Goal: Information Seeking & Learning: Learn about a topic

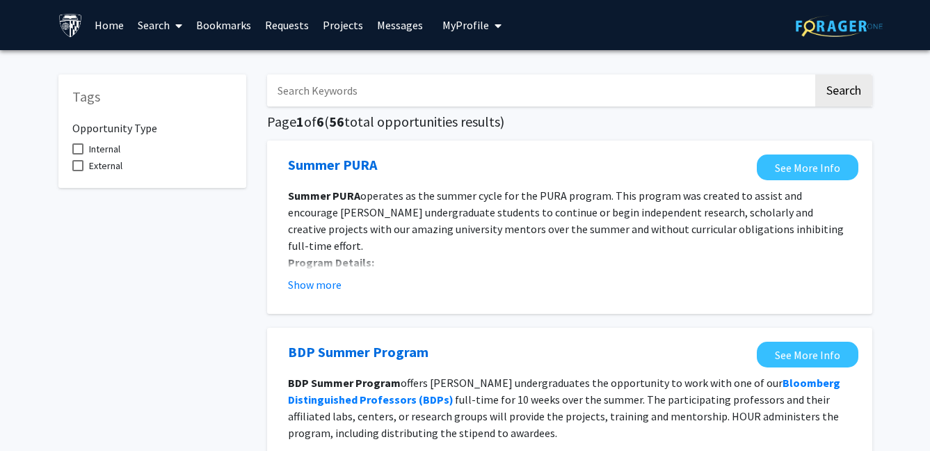
click at [322, 297] on fg-opportunity "Summer PURA See More Info Summer PURA operates as the summer cycle for the PURA…" at bounding box center [570, 226] width 578 height 145
click at [319, 290] on button "Show more" at bounding box center [315, 284] width 54 height 17
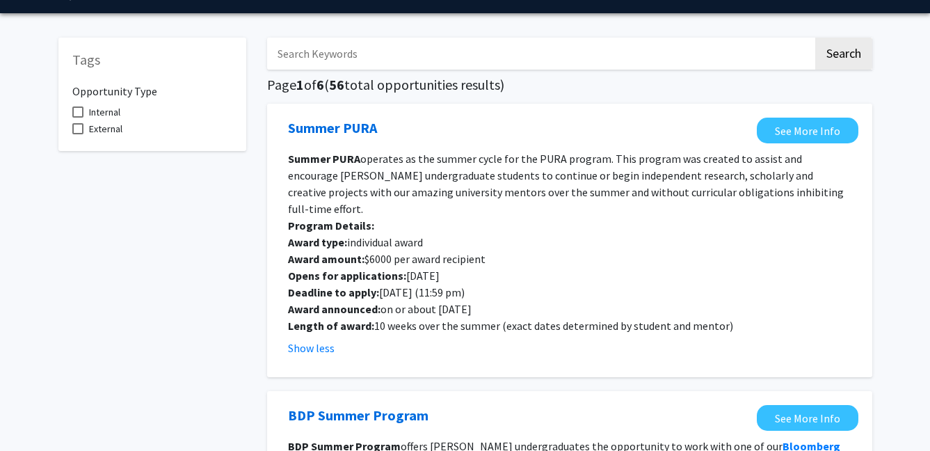
scroll to position [40, 0]
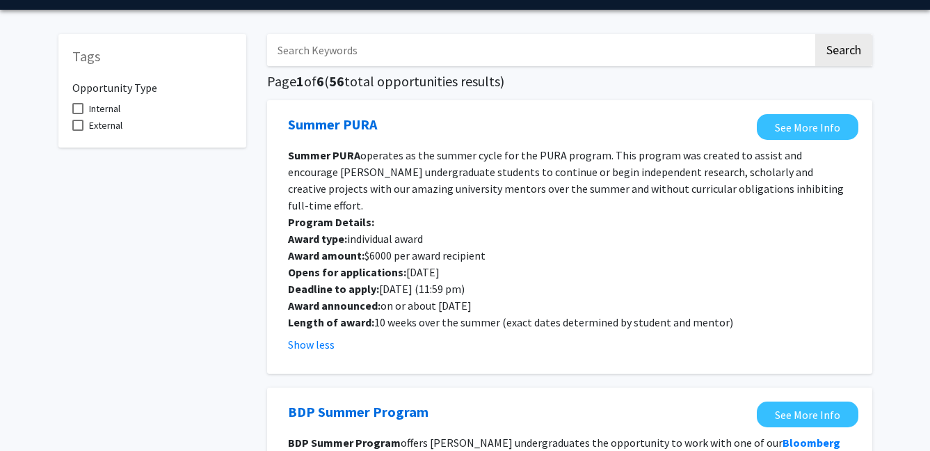
drag, startPoint x: 377, startPoint y: 257, endPoint x: 525, endPoint y: 262, distance: 147.6
click at [525, 264] on p "Opens for applications: [DATE]" at bounding box center [570, 272] width 564 height 17
drag, startPoint x: 481, startPoint y: 272, endPoint x: 414, endPoint y: 272, distance: 66.8
click at [414, 280] on p "Deadline to apply: [DATE] (11:59 pm)" at bounding box center [570, 288] width 564 height 17
drag, startPoint x: 413, startPoint y: 280, endPoint x: 493, endPoint y: 280, distance: 80.0
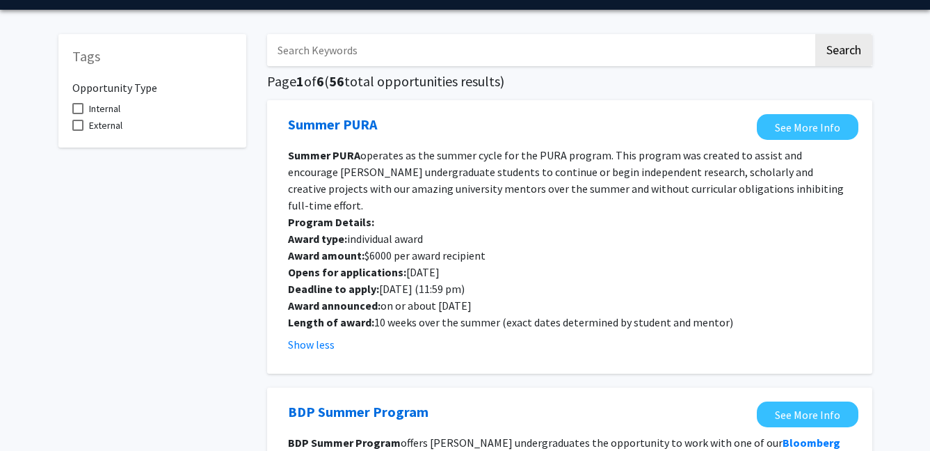
click at [487, 297] on p "Award announced: on or about [DATE]" at bounding box center [570, 305] width 564 height 17
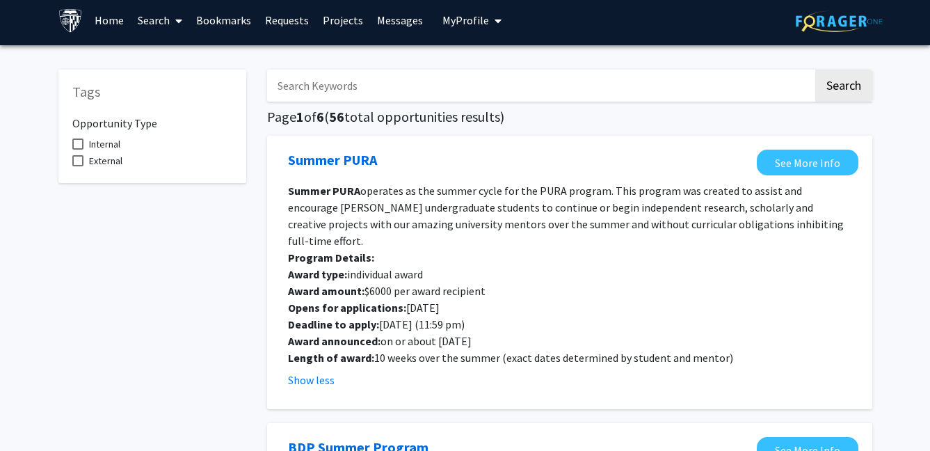
scroll to position [0, 0]
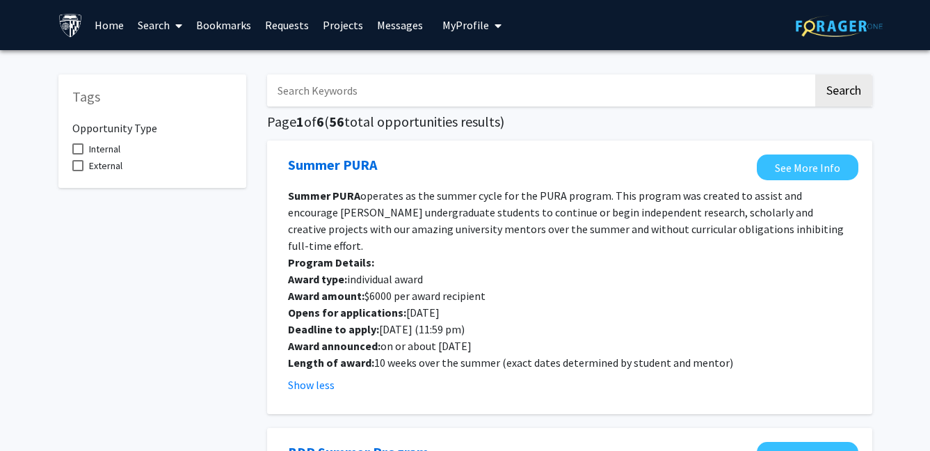
click at [86, 147] on label "Internal" at bounding box center [96, 149] width 48 height 17
click at [78, 154] on input "Internal" at bounding box center [77, 154] width 1 height 1
checkbox input "true"
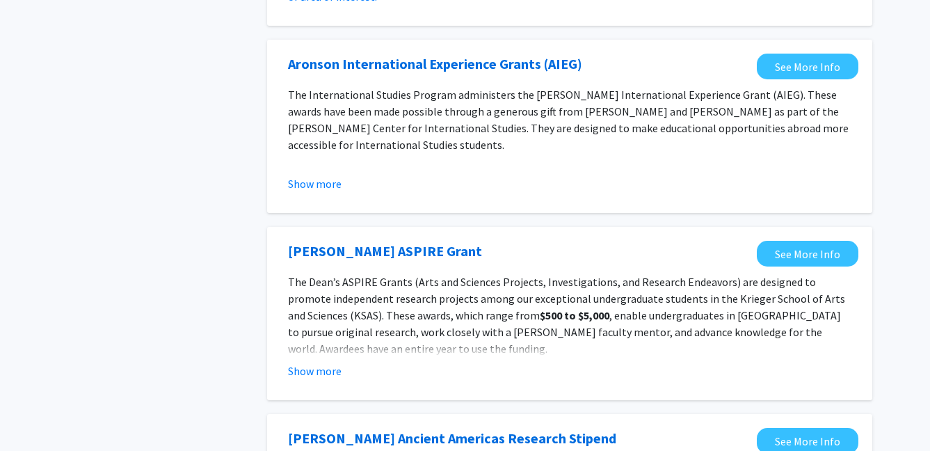
scroll to position [1075, 0]
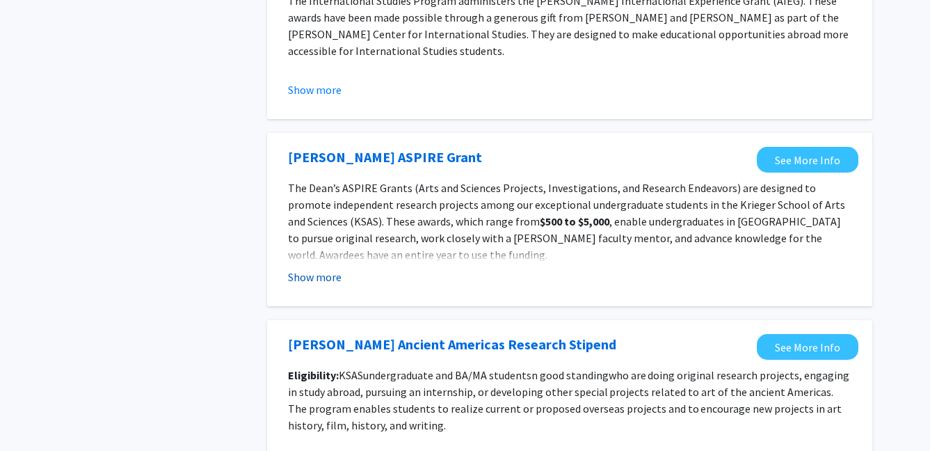
click at [313, 273] on button "Show more" at bounding box center [315, 277] width 54 height 17
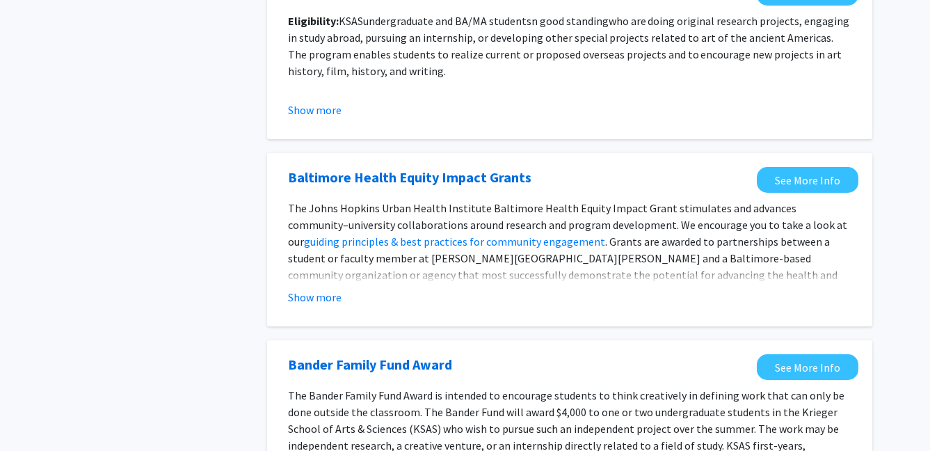
scroll to position [1575, 0]
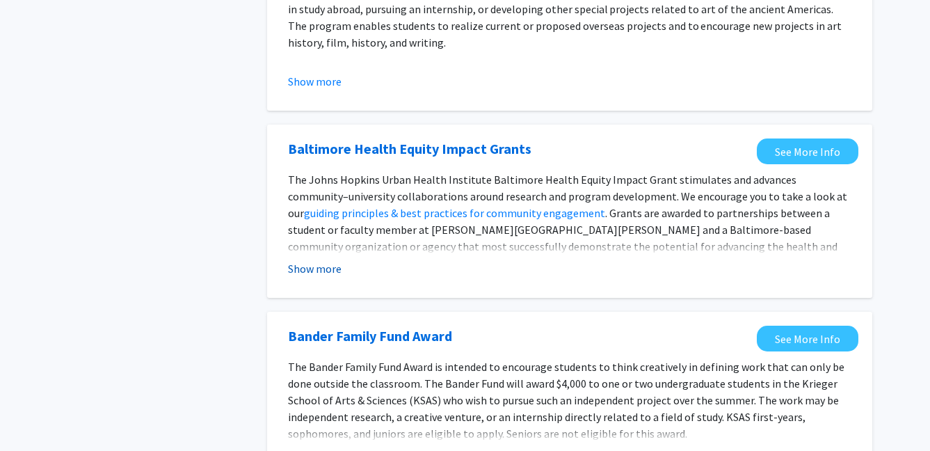
click at [322, 263] on button "Show more" at bounding box center [315, 268] width 54 height 17
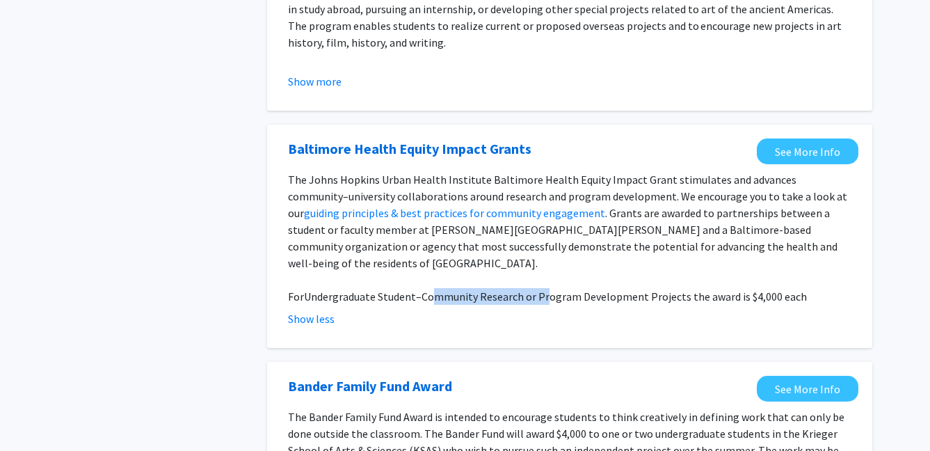
drag, startPoint x: 544, startPoint y: 276, endPoint x: 433, endPoint y: 278, distance: 110.7
click at [433, 288] on p "For Undergraduate Student–Community Research or Program Development Projects th…" at bounding box center [570, 296] width 564 height 17
drag, startPoint x: 592, startPoint y: 277, endPoint x: 783, endPoint y: 279, distance: 190.7
click at [770, 288] on p "For Undergraduate Student–Community Research or Program Development Projects th…" at bounding box center [570, 296] width 564 height 17
click at [795, 288] on p "For Undergraduate Student–Community Research or Program Development Projects th…" at bounding box center [570, 296] width 564 height 17
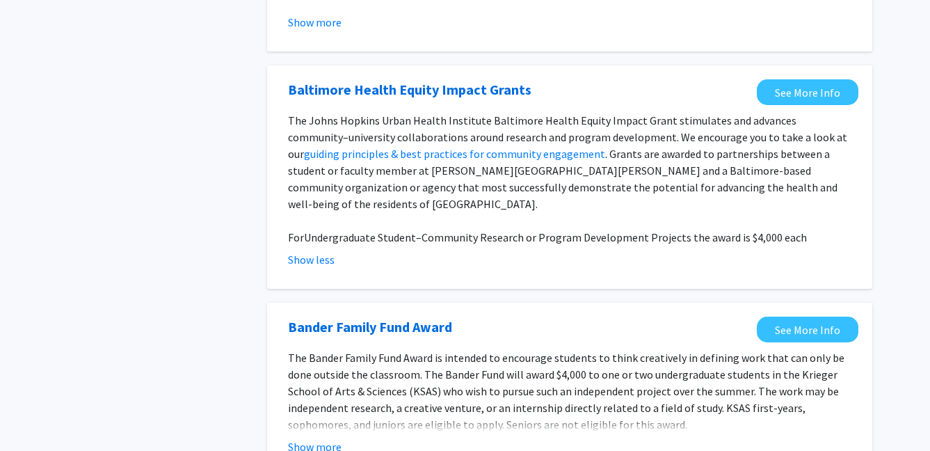
scroll to position [1772, 0]
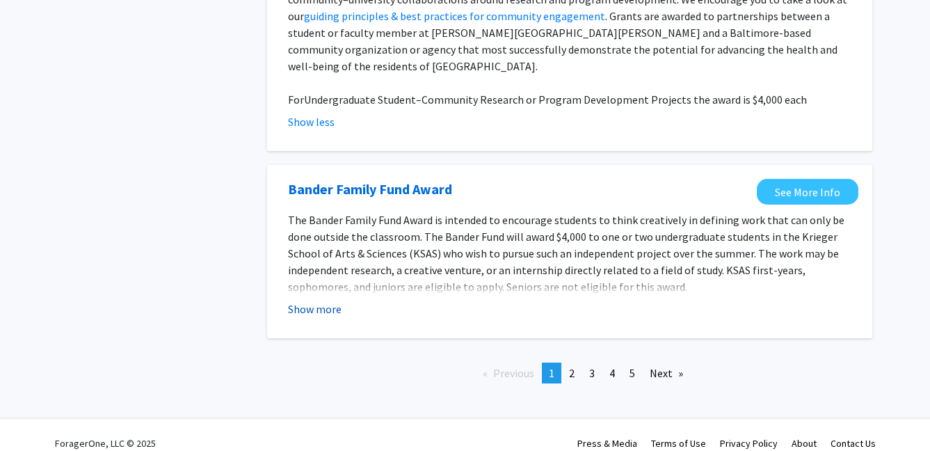
click at [299, 301] on button "Show more" at bounding box center [315, 309] width 54 height 17
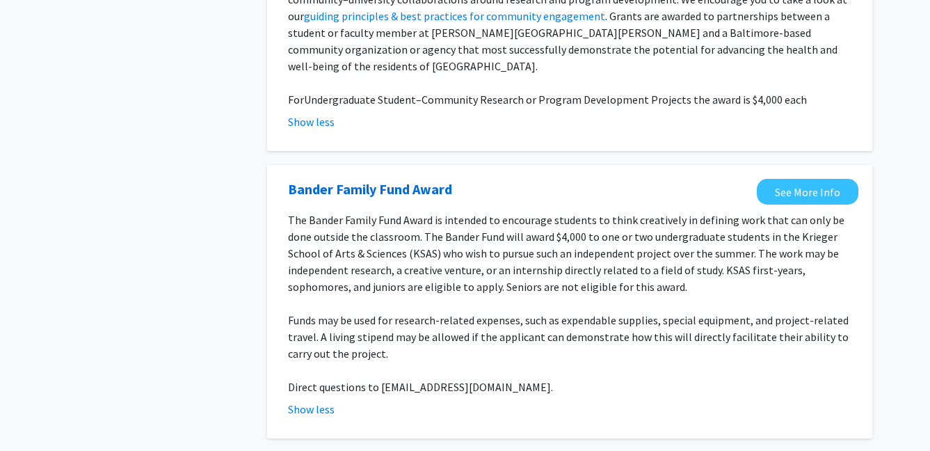
drag, startPoint x: 576, startPoint y: 201, endPoint x: 726, endPoint y: 201, distance: 149.6
click at [726, 213] on span "The Bander Family Fund Award is intended to encourage students to think creativ…" at bounding box center [566, 253] width 557 height 81
drag, startPoint x: 712, startPoint y: 205, endPoint x: 569, endPoint y: 203, distance: 142.7
click at [572, 213] on span "The Bander Family Fund Award is intended to encourage students to think creativ…" at bounding box center [566, 253] width 557 height 81
drag, startPoint x: 431, startPoint y: 199, endPoint x: 470, endPoint y: 210, distance: 40.5
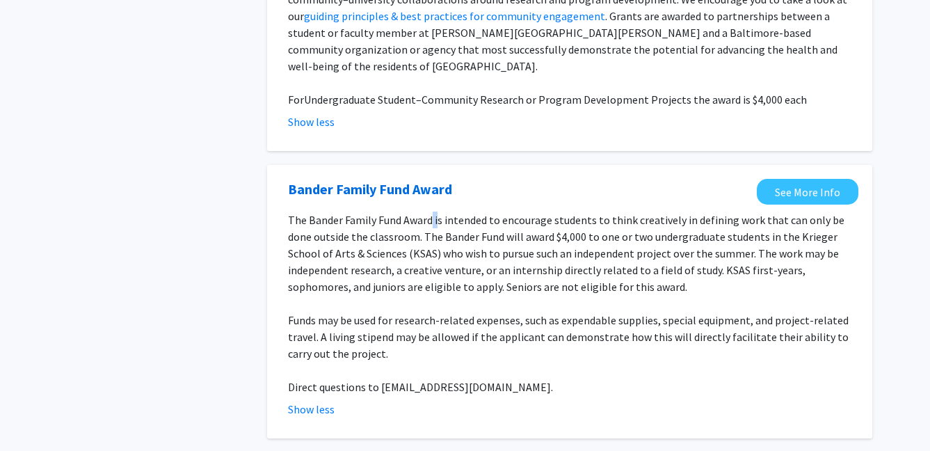
click at [452, 213] on span "The Bander Family Fund Award is intended to encourage students to think creativ…" at bounding box center [566, 253] width 557 height 81
drag, startPoint x: 457, startPoint y: 221, endPoint x: 649, endPoint y: 217, distance: 191.4
click at [630, 217] on span "The Bander Family Fund Award is intended to encourage students to think creativ…" at bounding box center [566, 253] width 557 height 81
click at [568, 295] on p at bounding box center [570, 303] width 564 height 17
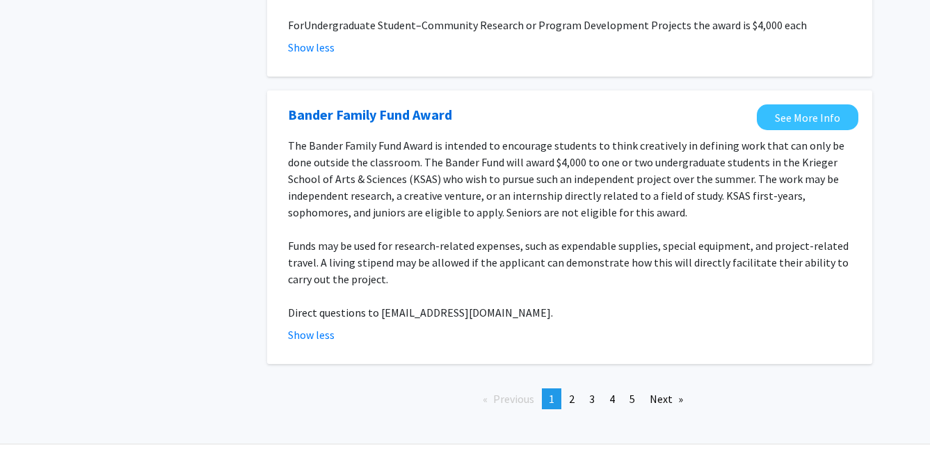
scroll to position [1872, 0]
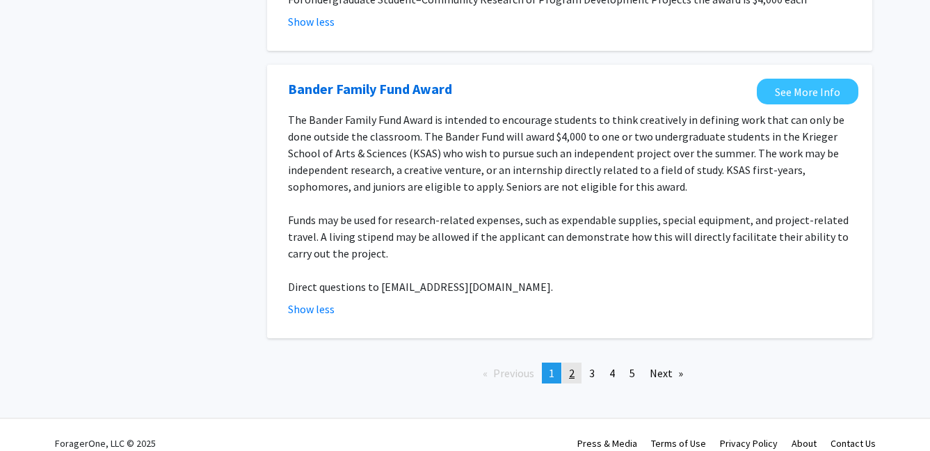
click at [574, 366] on span "2" at bounding box center [572, 373] width 6 height 14
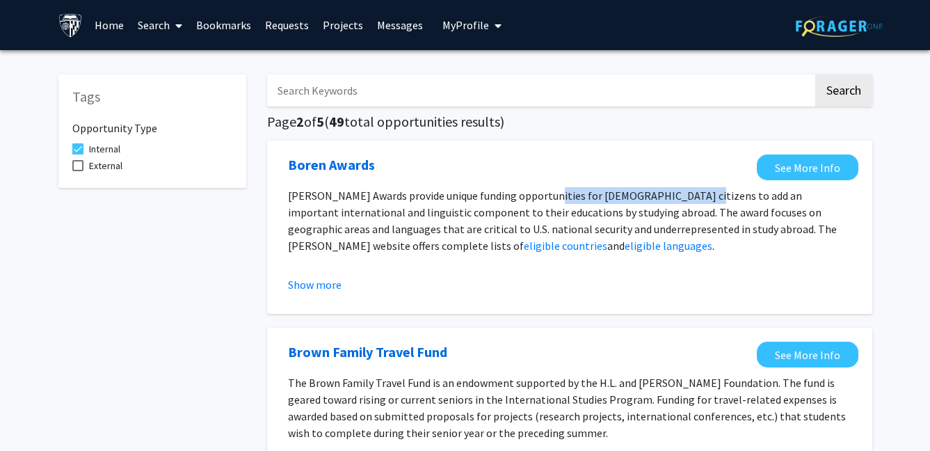
drag, startPoint x: 571, startPoint y: 198, endPoint x: 679, endPoint y: 203, distance: 107.3
click at [679, 203] on p "[PERSON_NAME] Awards provide unique funding opportunities for [DEMOGRAPHIC_DATA…" at bounding box center [570, 220] width 564 height 67
drag, startPoint x: 708, startPoint y: 199, endPoint x: 660, endPoint y: 189, distance: 48.5
click at [663, 189] on p "[PERSON_NAME] Awards provide unique funding opportunities for [DEMOGRAPHIC_DATA…" at bounding box center [570, 220] width 564 height 67
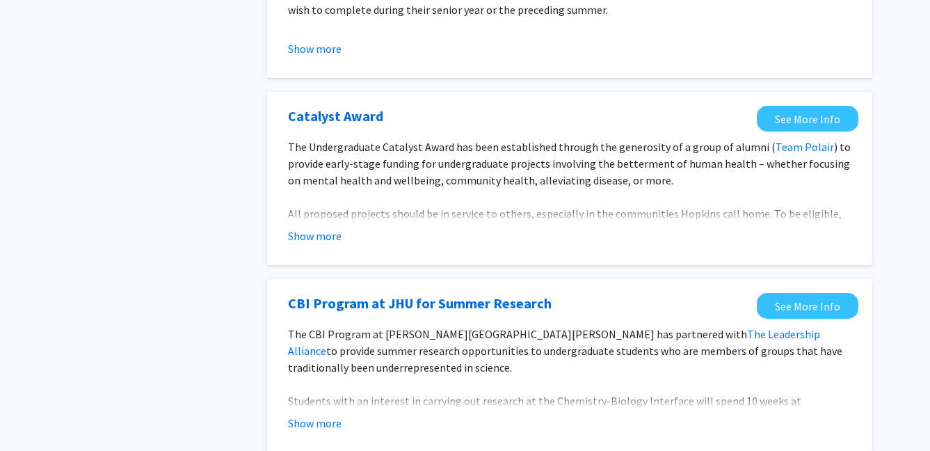
scroll to position [502, 0]
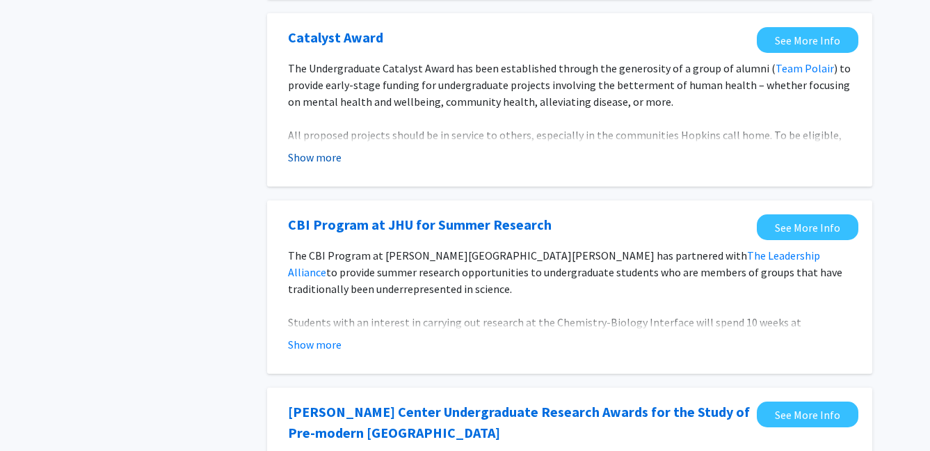
click at [318, 164] on button "Show more" at bounding box center [315, 157] width 54 height 17
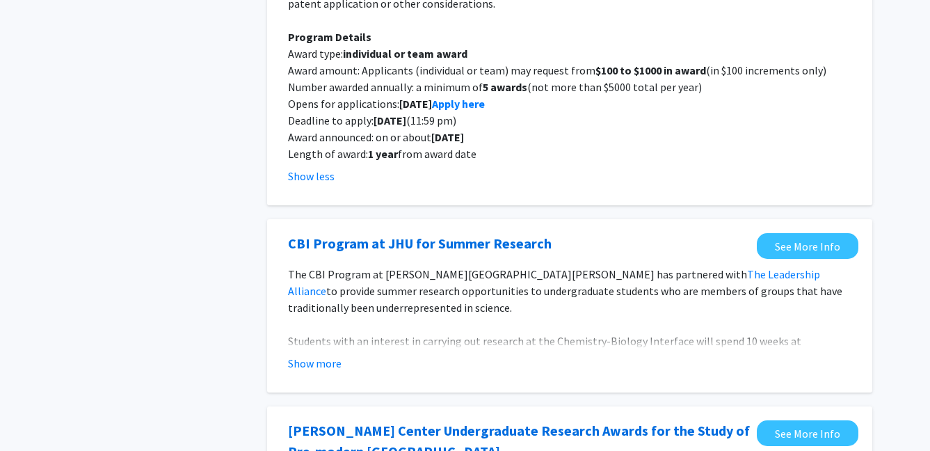
scroll to position [692, 0]
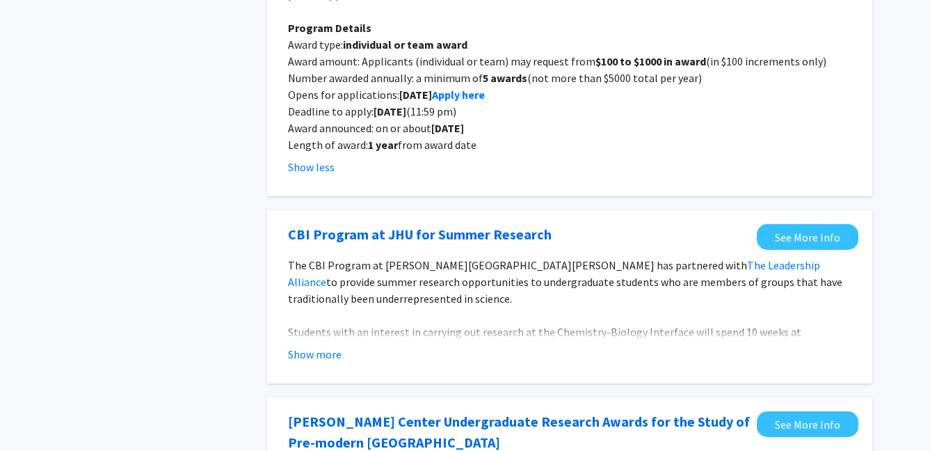
click at [500, 81] on strong "5 awards" at bounding box center [505, 78] width 45 height 14
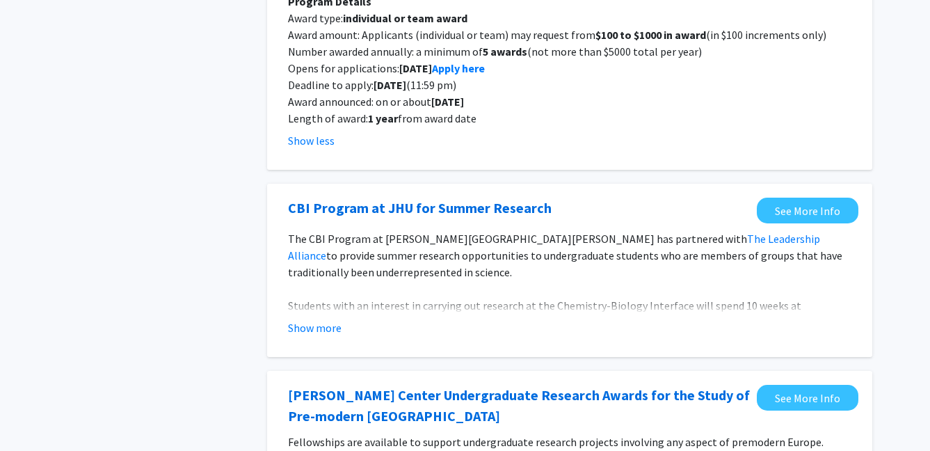
scroll to position [771, 0]
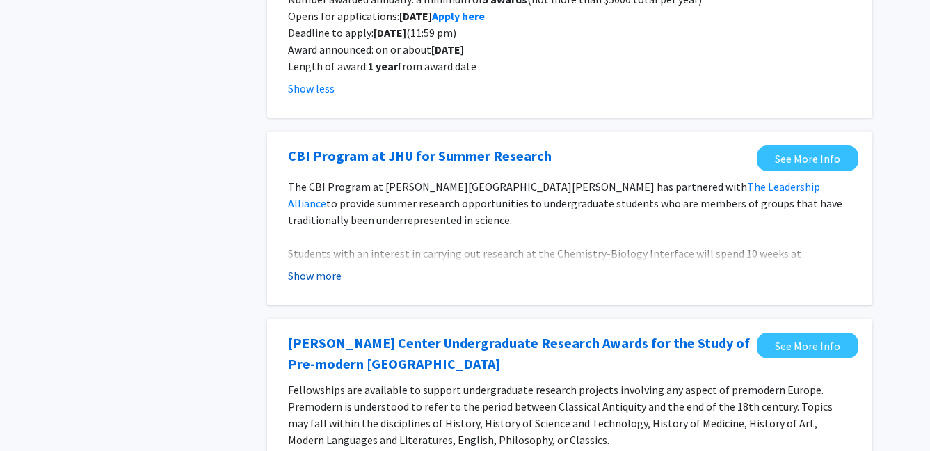
click at [323, 276] on button "Show more" at bounding box center [315, 275] width 54 height 17
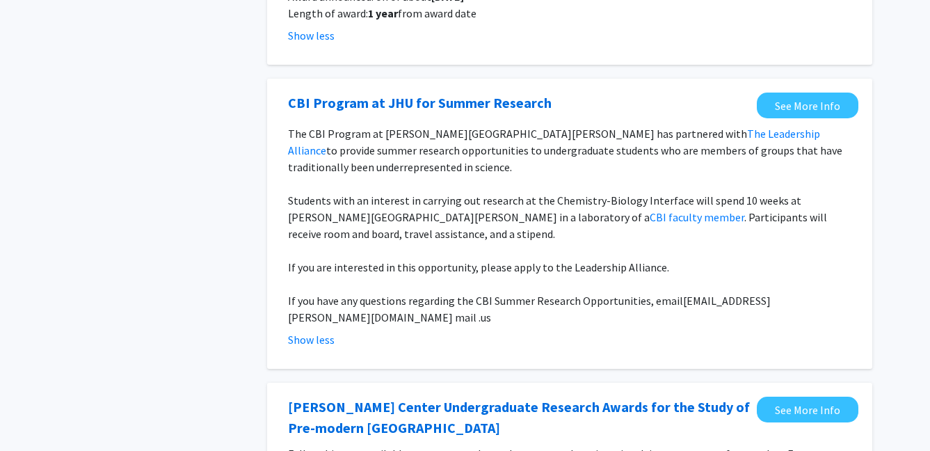
scroll to position [833, 0]
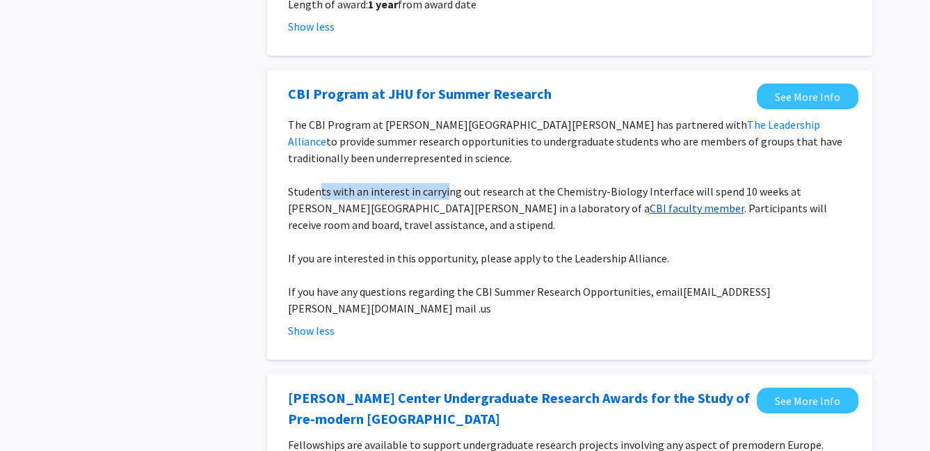
drag, startPoint x: 318, startPoint y: 191, endPoint x: 468, endPoint y: 202, distance: 150.7
click at [443, 191] on p "Students with an interest in carrying out research at the Chemistry-Biology Int…" at bounding box center [570, 208] width 564 height 50
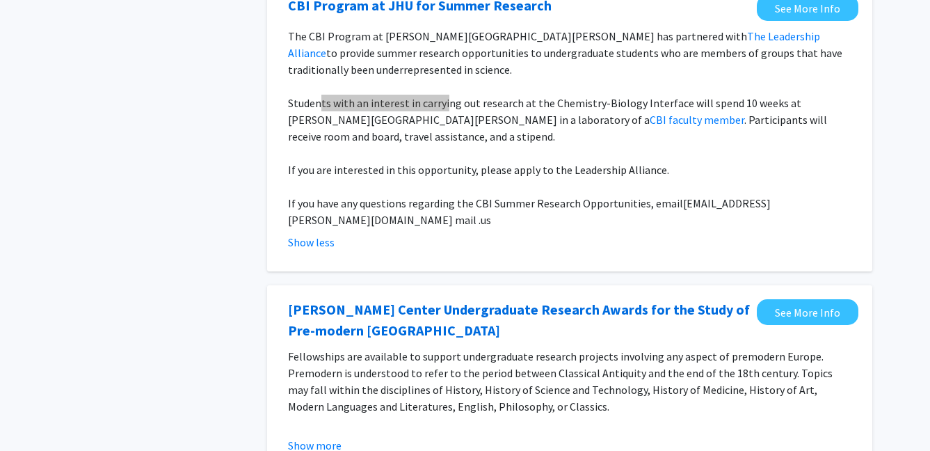
scroll to position [968, 0]
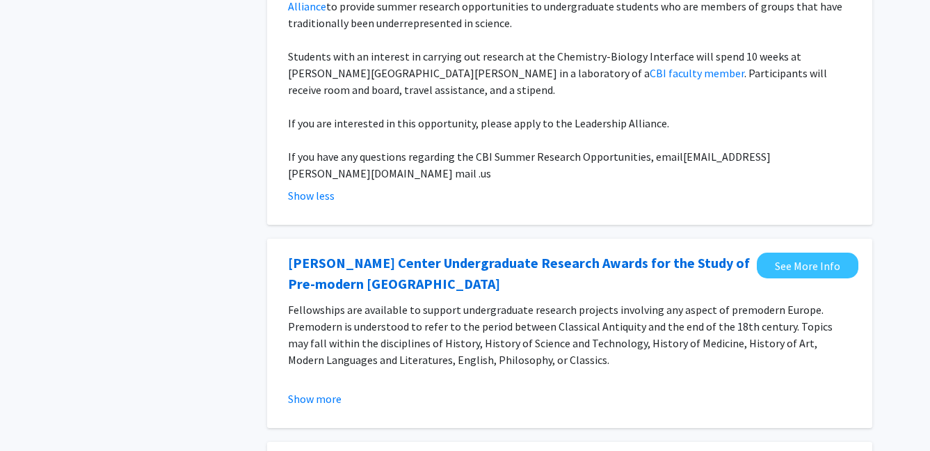
click at [628, 126] on p "If you are interested in this opportunity, please apply to the Leadership Allia…" at bounding box center [570, 123] width 564 height 17
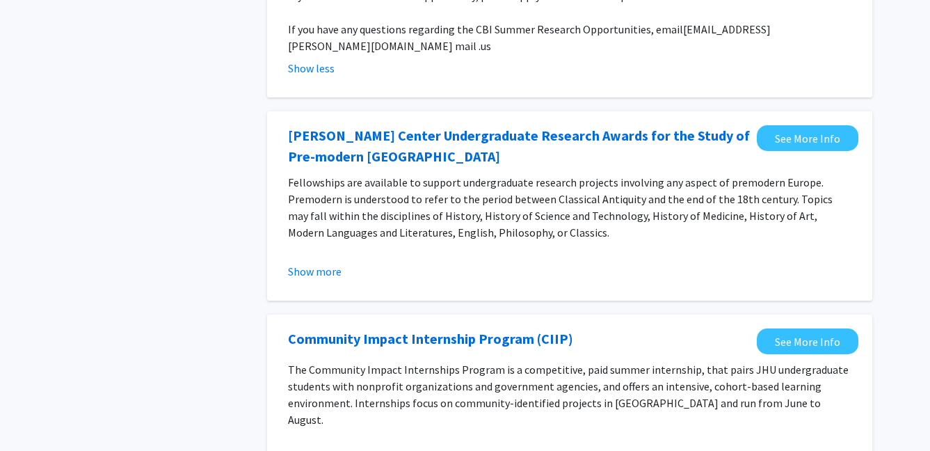
scroll to position [1132, 0]
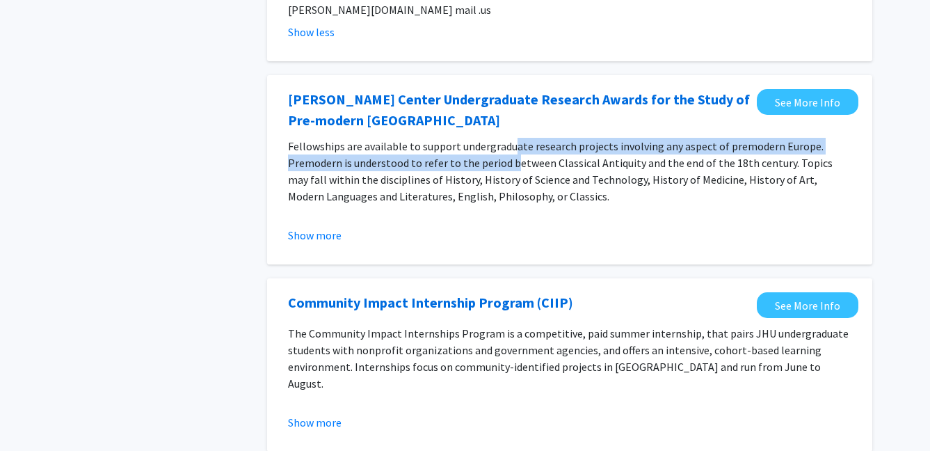
click at [511, 138] on p "Fellowships are available to support undergraduate research projects involving …" at bounding box center [570, 171] width 564 height 67
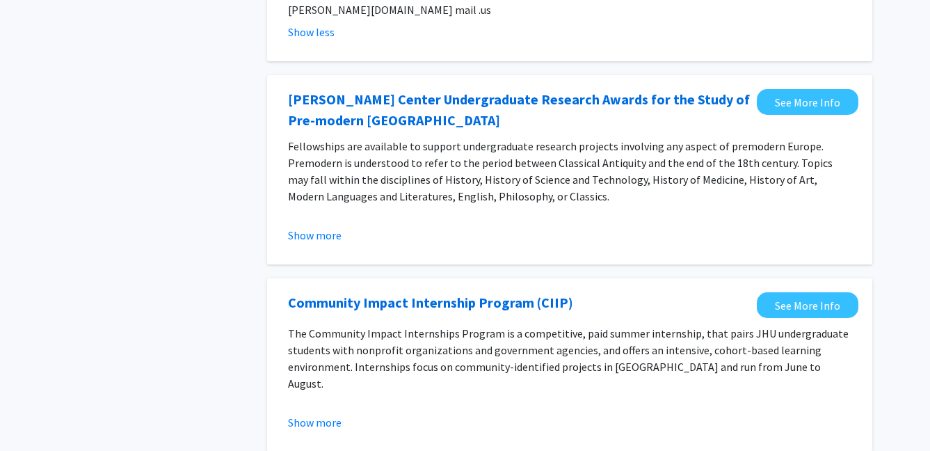
click at [509, 172] on p "Fellowships are available to support undergraduate research projects involving …" at bounding box center [570, 171] width 564 height 67
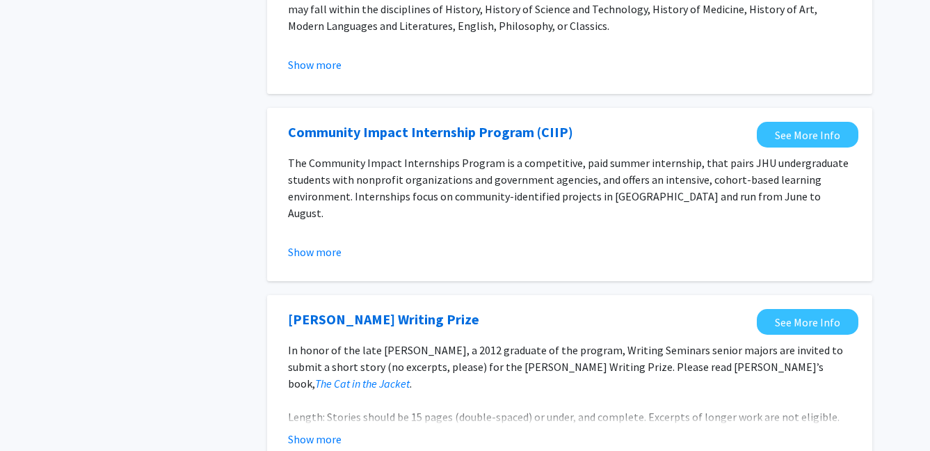
scroll to position [1307, 0]
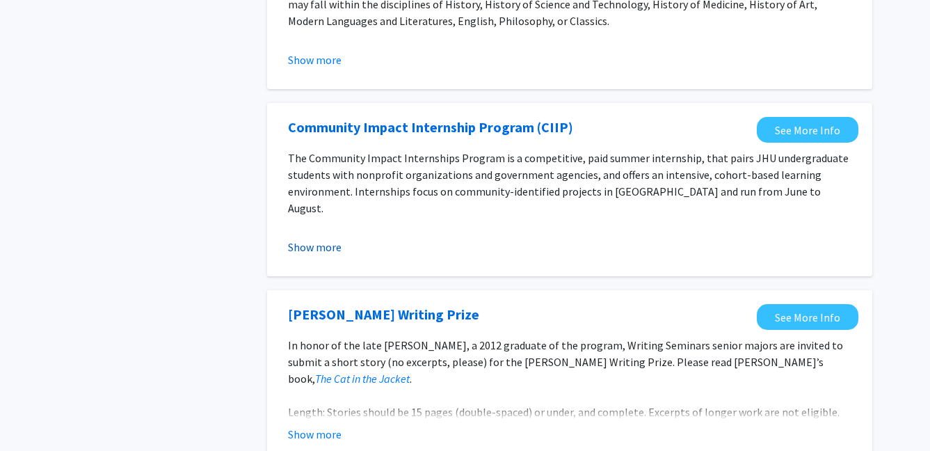
click at [327, 239] on button "Show more" at bounding box center [315, 247] width 54 height 17
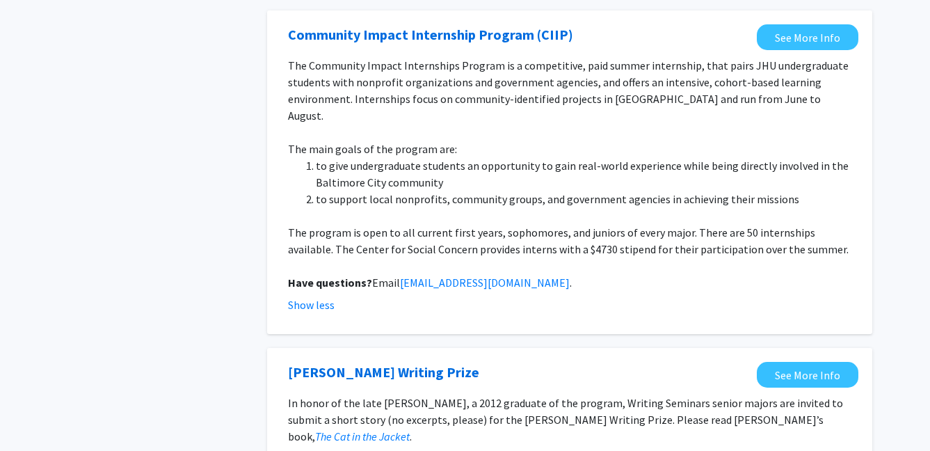
scroll to position [1442, 0]
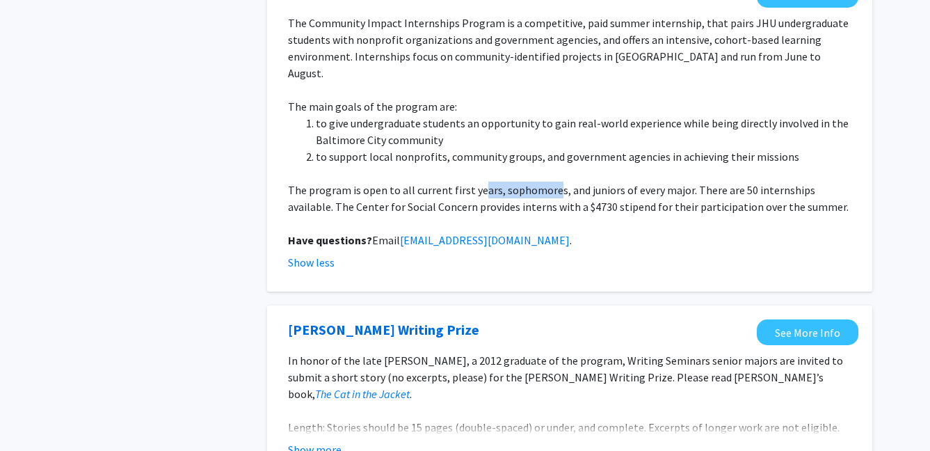
drag, startPoint x: 550, startPoint y: 150, endPoint x: 477, endPoint y: 148, distance: 73.1
click at [478, 182] on p "The program is open to all current first years, sophomores, and juniors of ever…" at bounding box center [570, 198] width 564 height 33
click at [473, 215] on p at bounding box center [570, 223] width 564 height 17
drag, startPoint x: 428, startPoint y: 169, endPoint x: 508, endPoint y: 169, distance: 80.0
click at [508, 183] on span "The program is open to all current first years, sophomores, and juniors of ever…" at bounding box center [568, 198] width 561 height 31
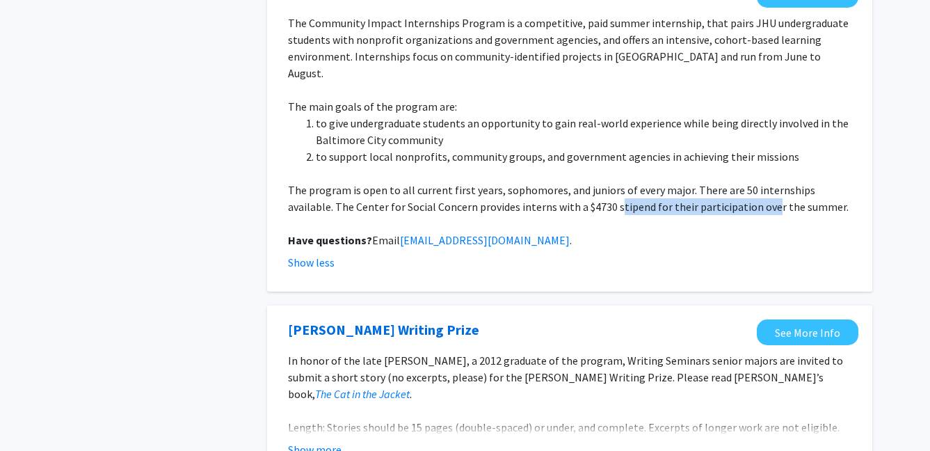
drag, startPoint x: 571, startPoint y: 174, endPoint x: 751, endPoint y: 177, distance: 180.3
click at [729, 183] on span "The program is open to all current first years, sophomores, and juniors of ever…" at bounding box center [568, 198] width 561 height 31
click at [762, 183] on span "The program is open to all current first years, sophomores, and juniors of ever…" at bounding box center [568, 198] width 561 height 31
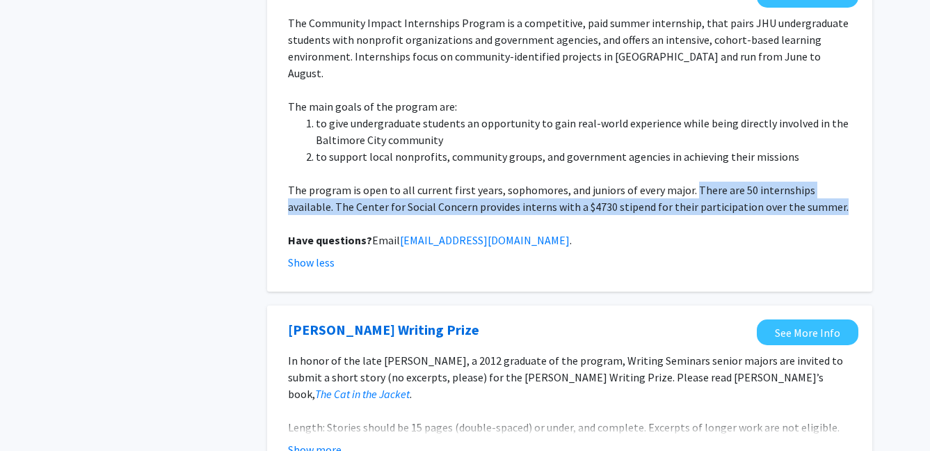
drag, startPoint x: 788, startPoint y: 173, endPoint x: 688, endPoint y: 156, distance: 102.3
click at [688, 182] on p "The program is open to all current first years, sophomores, and juniors of ever…" at bounding box center [570, 198] width 564 height 33
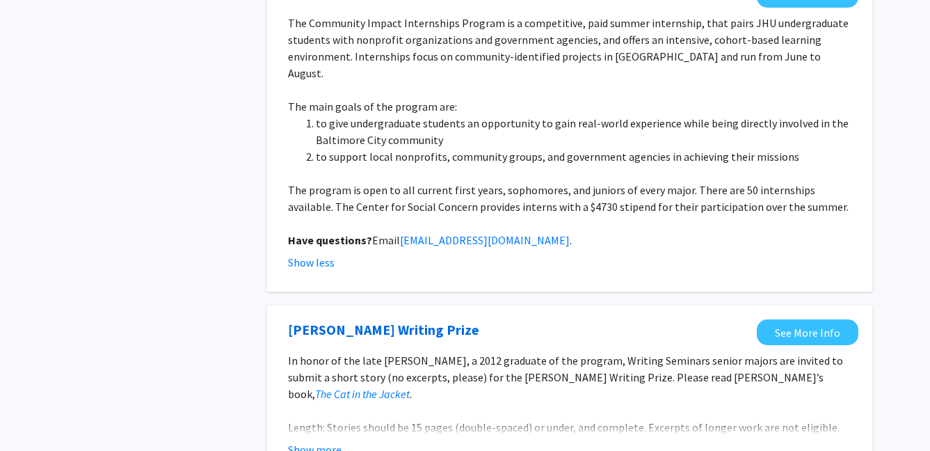
click at [682, 183] on span "The program is open to all current first years, sophomores, and juniors of ever…" at bounding box center [568, 198] width 561 height 31
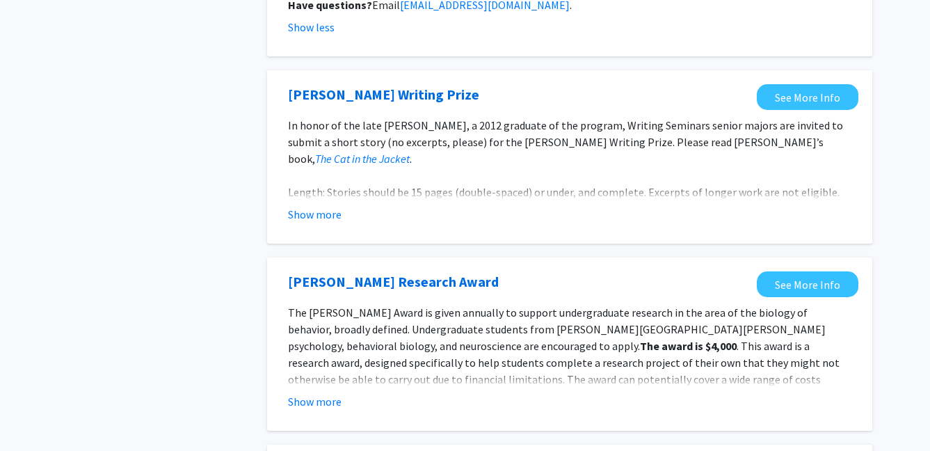
scroll to position [1678, 0]
click at [302, 205] on button "Show more" at bounding box center [315, 213] width 54 height 17
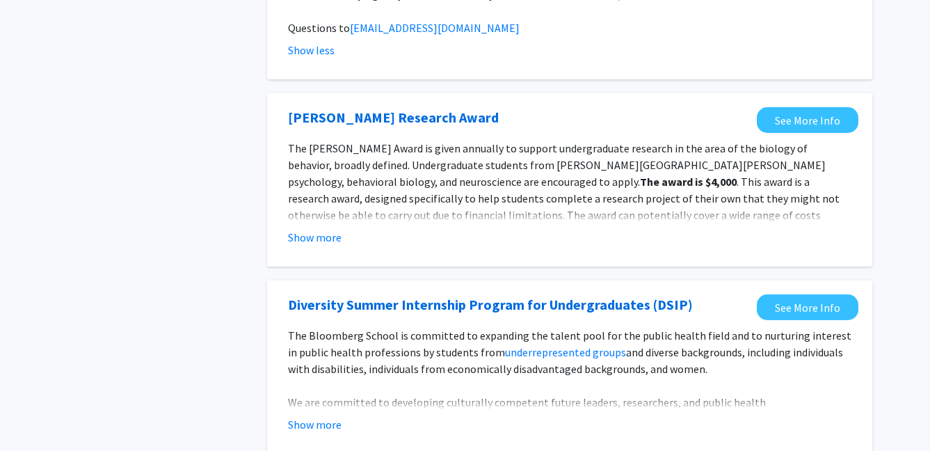
scroll to position [1910, 0]
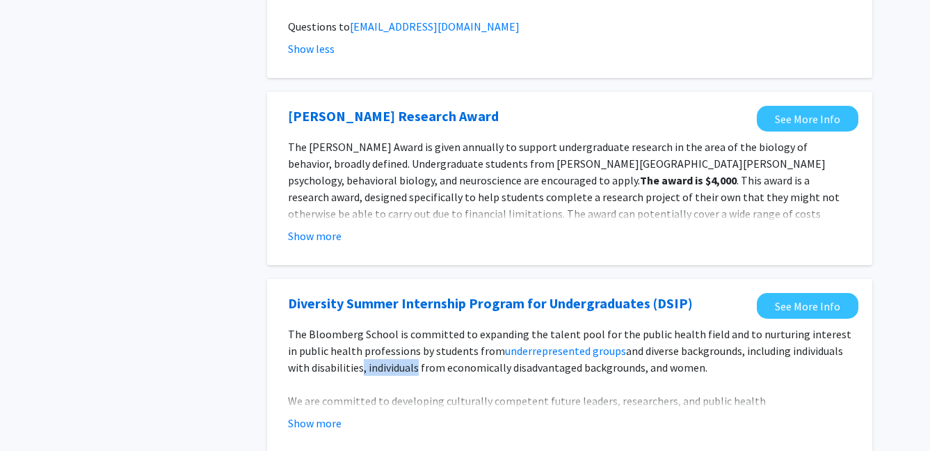
drag, startPoint x: 334, startPoint y: 331, endPoint x: 391, endPoint y: 331, distance: 57.1
click at [391, 331] on p "The Bloomberg School is committed to expanding the talent pool for the public h…" at bounding box center [570, 351] width 564 height 50
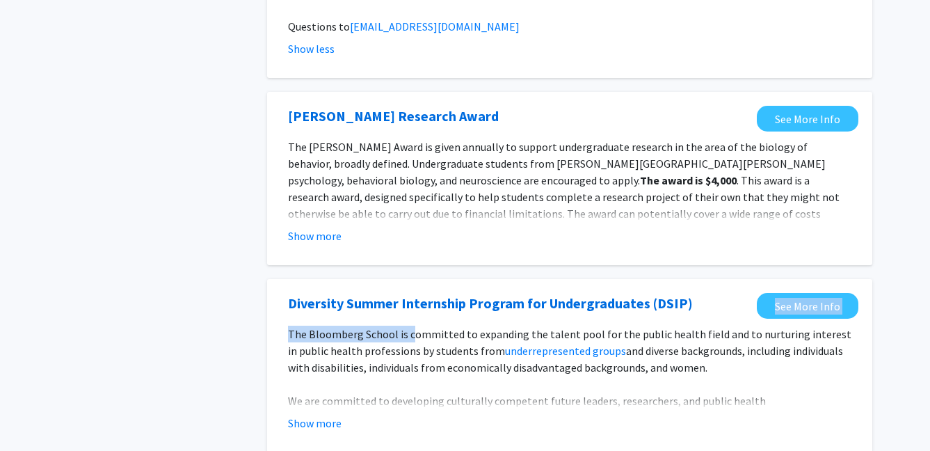
drag, startPoint x: 406, startPoint y: 303, endPoint x: 291, endPoint y: 283, distance: 116.7
click at [291, 293] on fg-opportunity "Diversity Summer Internship Program for Undergraduates (DSIP) See More Info The…" at bounding box center [570, 365] width 578 height 145
click at [404, 327] on p "The Bloomberg School is committed to expanding the talent pool for the public h…" at bounding box center [570, 351] width 564 height 50
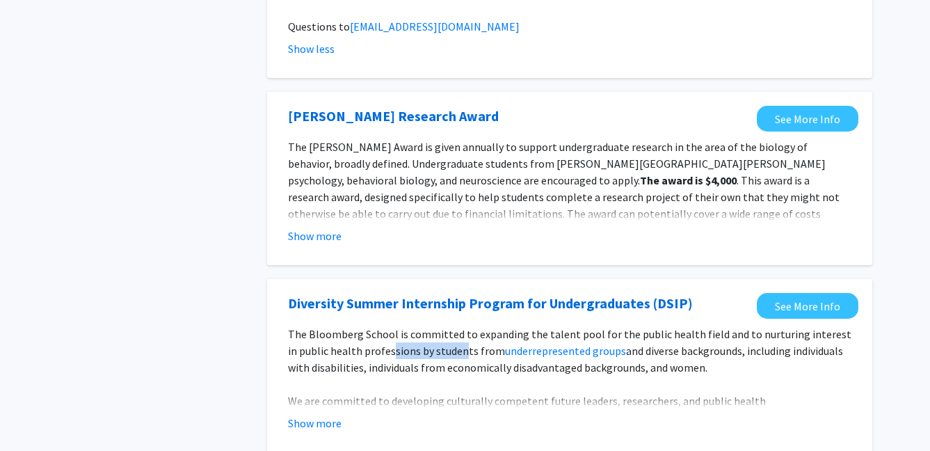
drag, startPoint x: 381, startPoint y: 314, endPoint x: 459, endPoint y: 319, distance: 78.1
click at [457, 326] on p "The Bloomberg School is committed to expanding the talent pool for the public h…" at bounding box center [570, 351] width 564 height 50
click at [399, 376] on p at bounding box center [570, 384] width 564 height 17
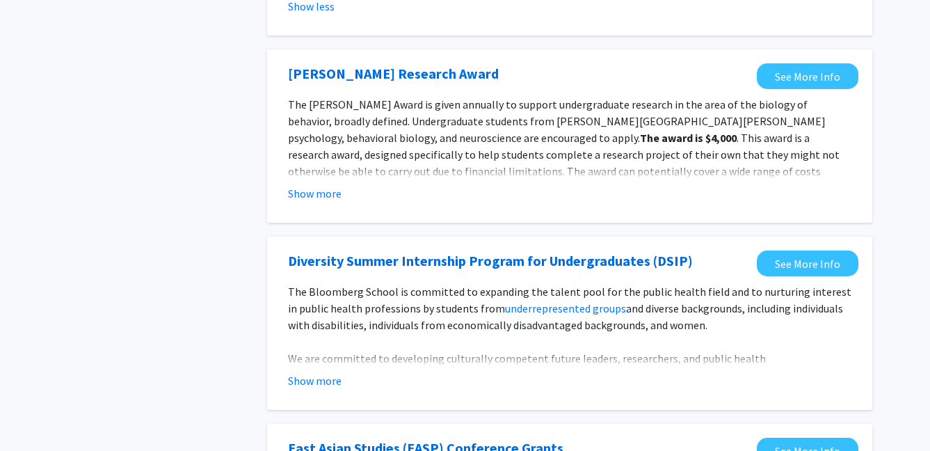
scroll to position [2008, 0]
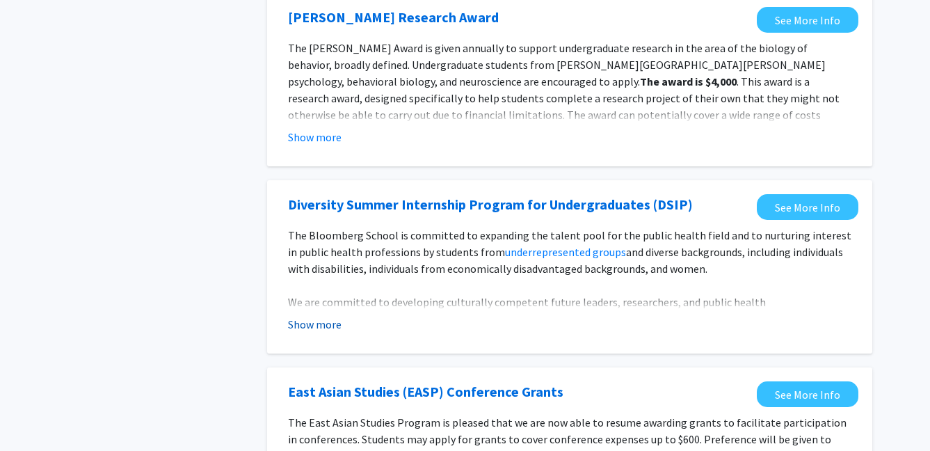
click at [322, 316] on button "Show more" at bounding box center [315, 324] width 54 height 17
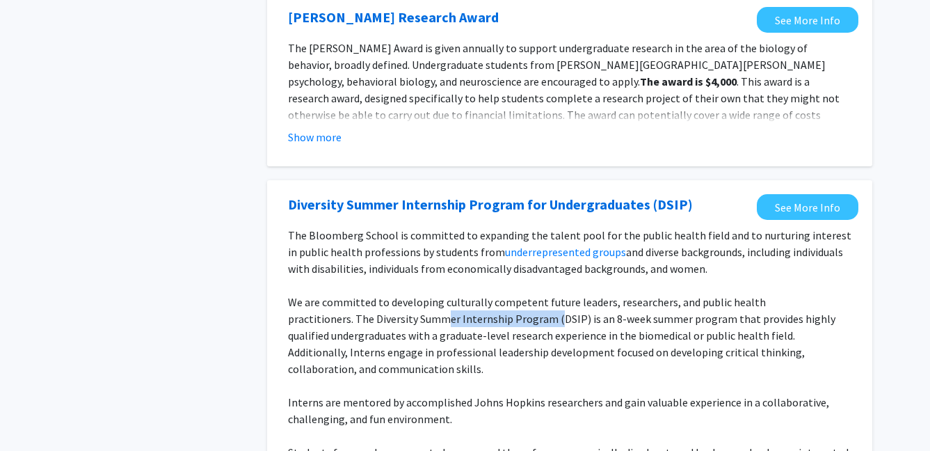
drag, startPoint x: 357, startPoint y: 282, endPoint x: 470, endPoint y: 279, distance: 112.8
click at [467, 294] on p "We are committed to developing culturally competent future leaders, researchers…" at bounding box center [570, 336] width 564 height 84
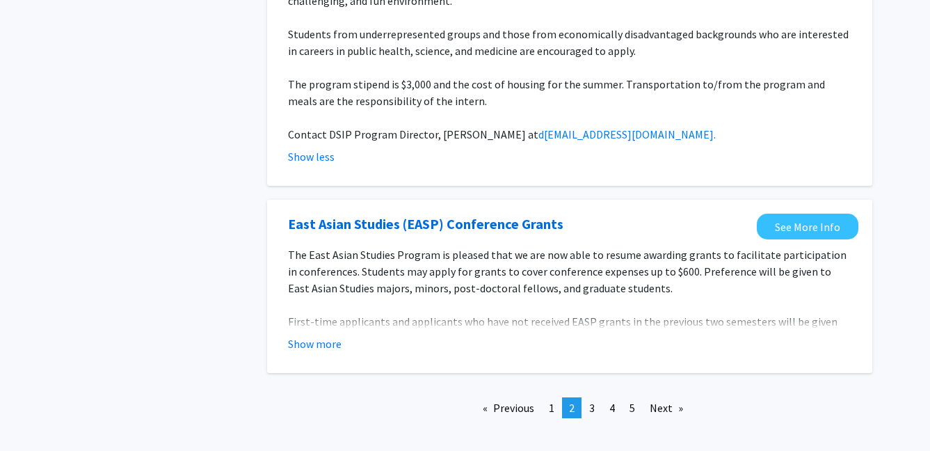
scroll to position [2428, 0]
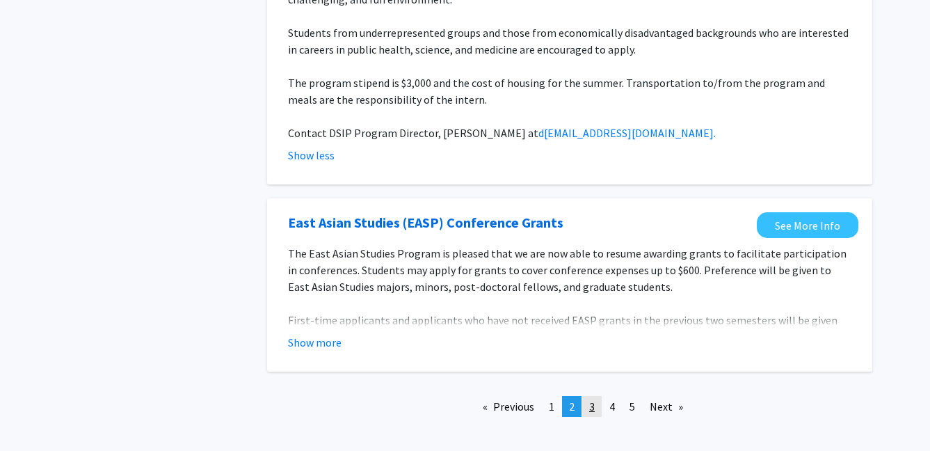
click at [592, 399] on span "3" at bounding box center [592, 406] width 6 height 14
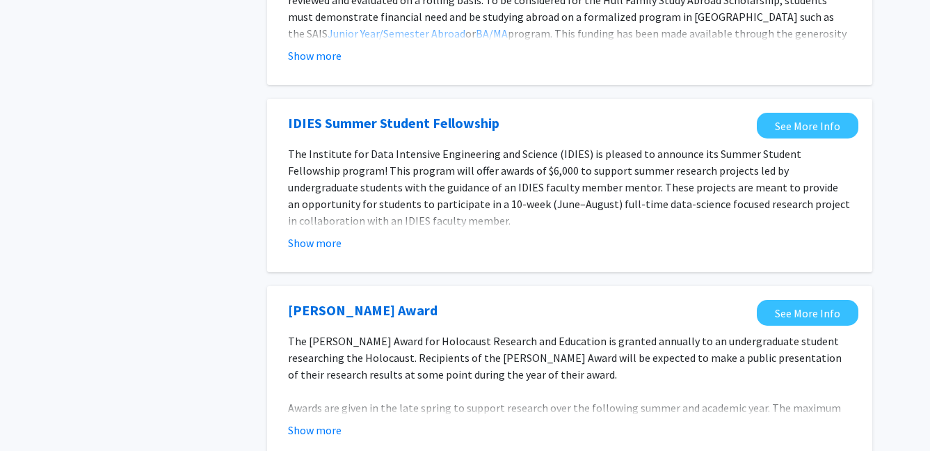
scroll to position [973, 0]
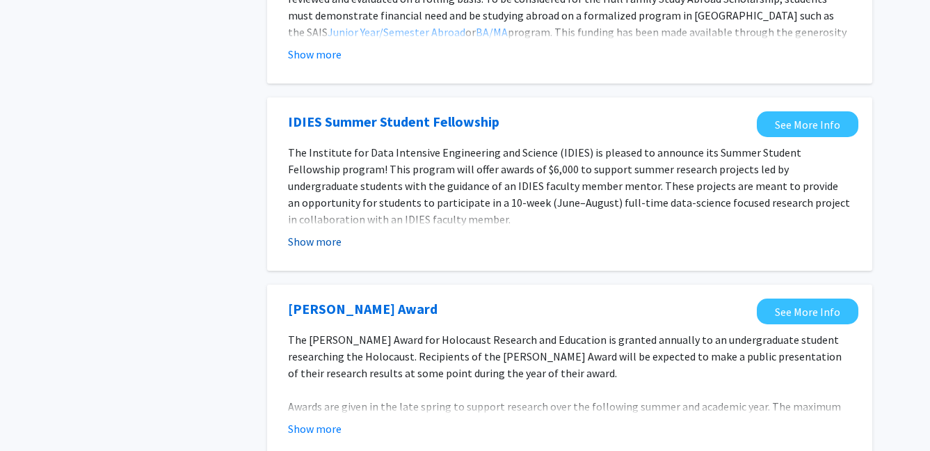
click at [324, 233] on button "Show more" at bounding box center [315, 241] width 54 height 17
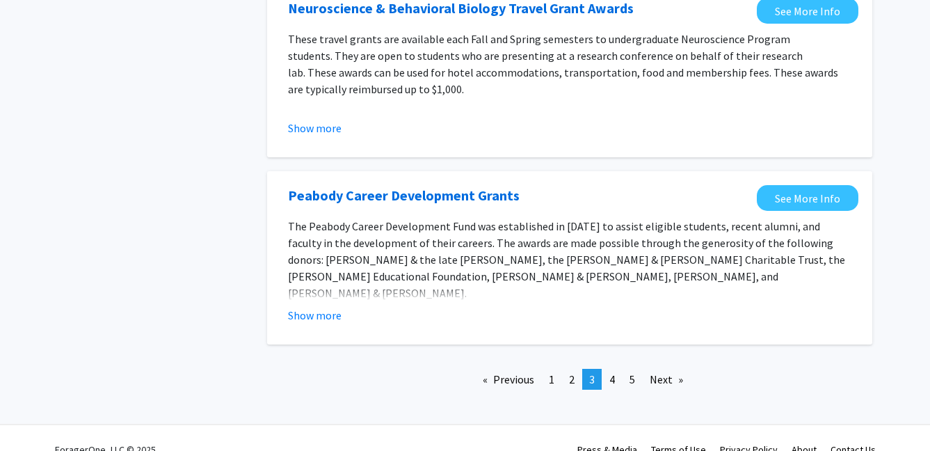
scroll to position [2072, 0]
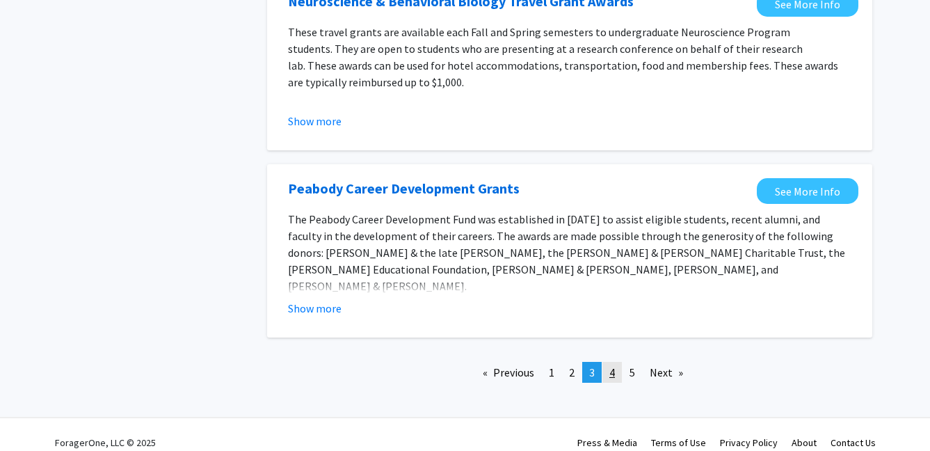
click at [615, 365] on link "page 4" at bounding box center [612, 372] width 19 height 21
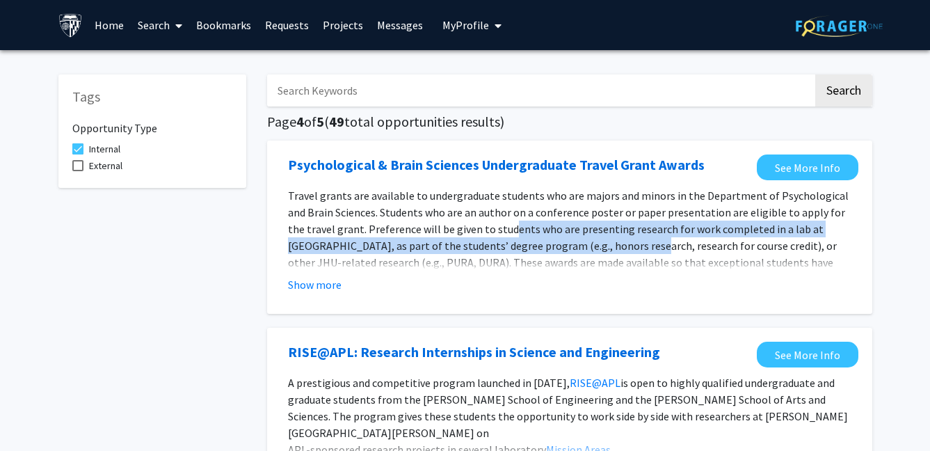
drag, startPoint x: 492, startPoint y: 234, endPoint x: 603, endPoint y: 249, distance: 111.7
click at [592, 249] on span "Travel grants are available to undergraduate students who are majors and minors…" at bounding box center [569, 254] width 563 height 131
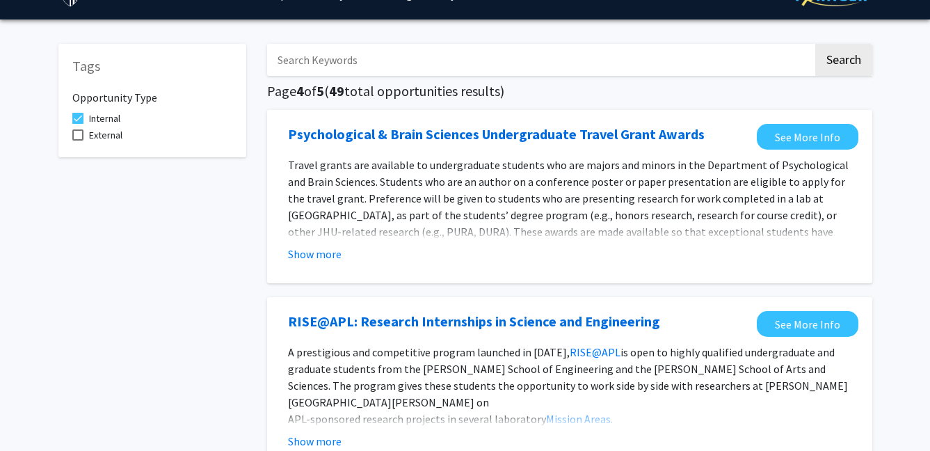
click at [396, 363] on p "A prestigious and competitive program launched in [DATE], RISE@APL is open to h…" at bounding box center [570, 377] width 564 height 67
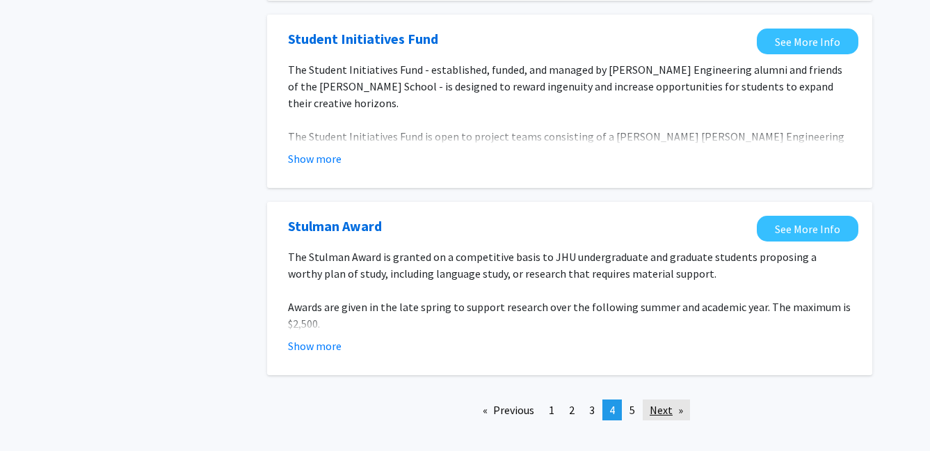
scroll to position [1636, 0]
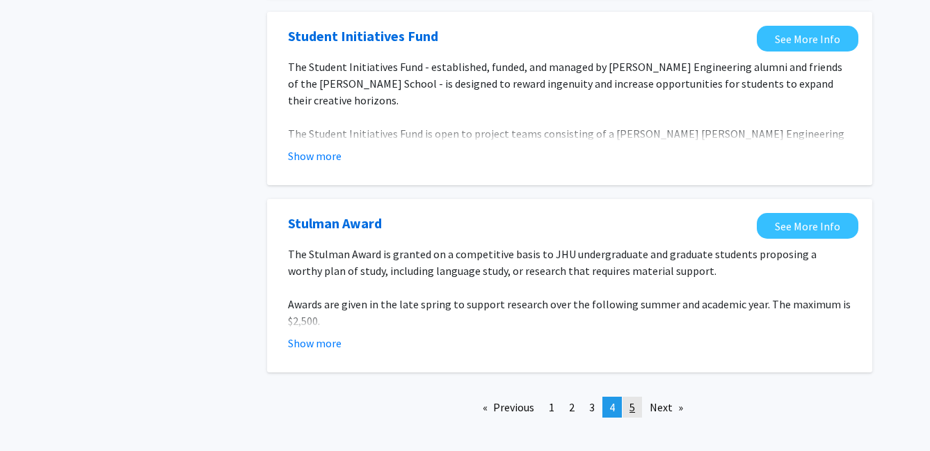
click at [630, 400] on span "5" at bounding box center [633, 407] width 6 height 14
